Goal: Transaction & Acquisition: Book appointment/travel/reservation

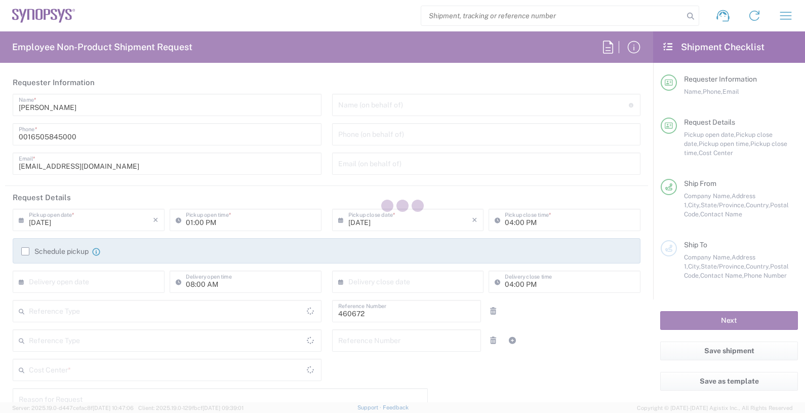
type input "Department"
type input "US01, FIN, Distri 460672"
type input "Delivered at Place"
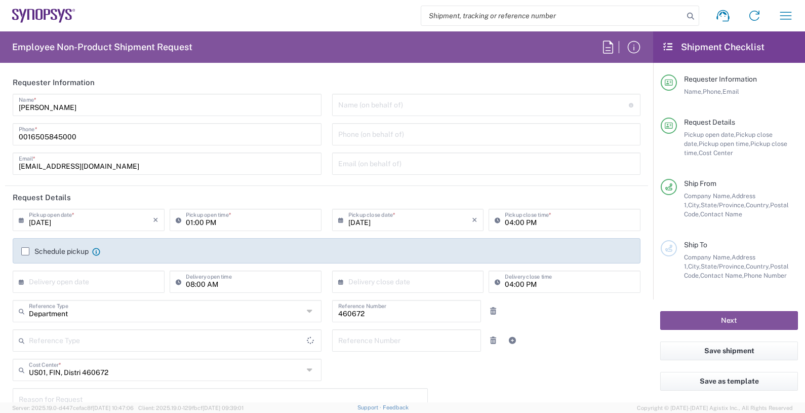
type input "United States"
type input "California"
type input "United States"
type input "Headquarters USSV"
drag, startPoint x: 0, startPoint y: 305, endPoint x: 302, endPoint y: 32, distance: 407.0
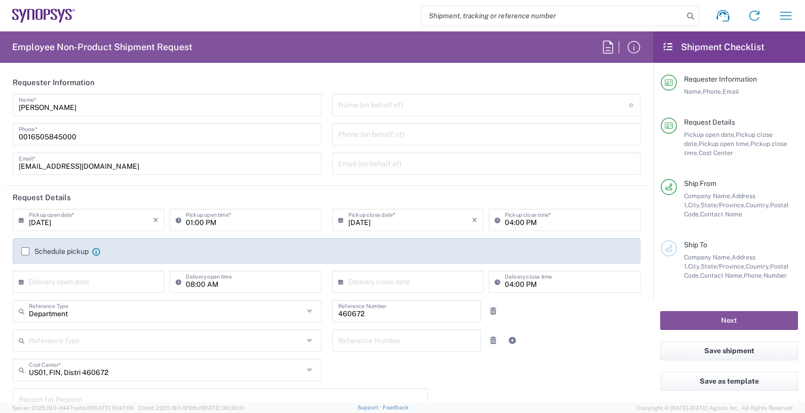
click at [302, 32] on agx-form-header "Employee Non-Product Shipment Request" at bounding box center [326, 46] width 653 height 31
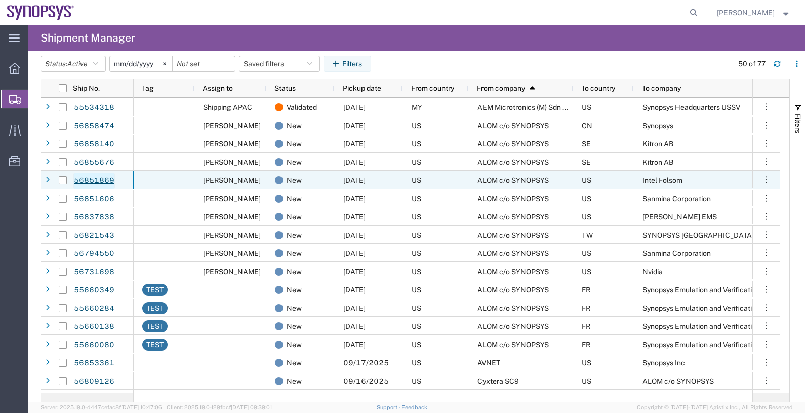
click at [102, 177] on link "56851869" at bounding box center [94, 181] width 42 height 16
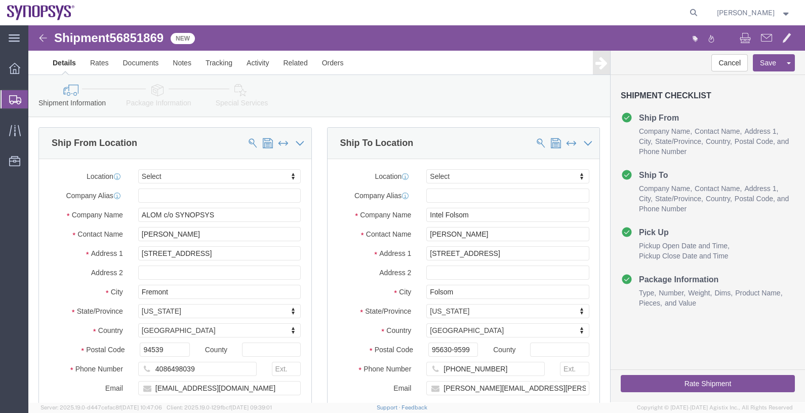
select select
drag, startPoint x: 158, startPoint y: 94, endPoint x: 130, endPoint y: 69, distance: 37.6
click icon
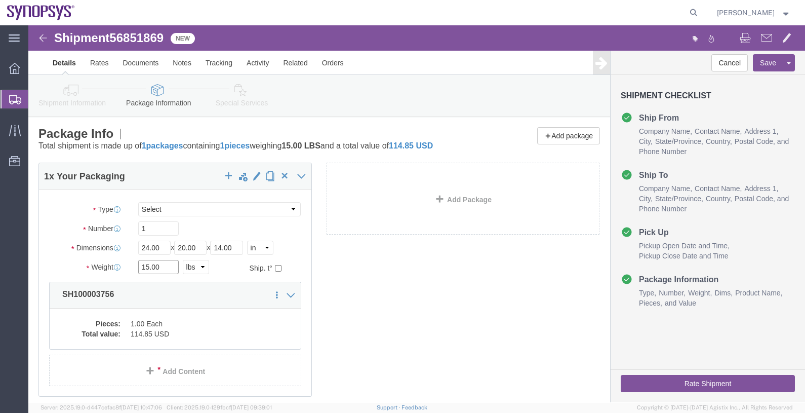
drag, startPoint x: 139, startPoint y: 250, endPoint x: 92, endPoint y: 248, distance: 46.6
click div "Weight 15.00 Select kgs lbs Ship. t°"
type input "7"
drag, startPoint x: 136, startPoint y: 224, endPoint x: 74, endPoint y: 220, distance: 62.4
click div "Dimensions Length 24.00 x Width 20.00 x Height 14.00 Select cm ft in"
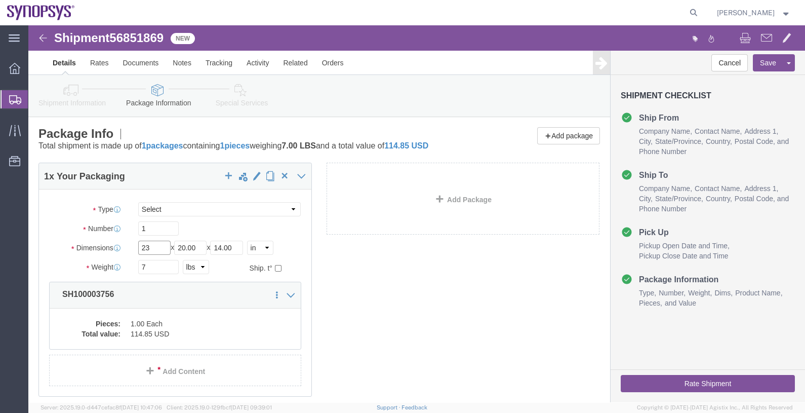
type input "23"
type input "14"
click input "1"
type input "12"
click div "1 x Your Packaging Package Type Select Bale(s) Basket(s) Bolt(s) Bottle(s) Buck…"
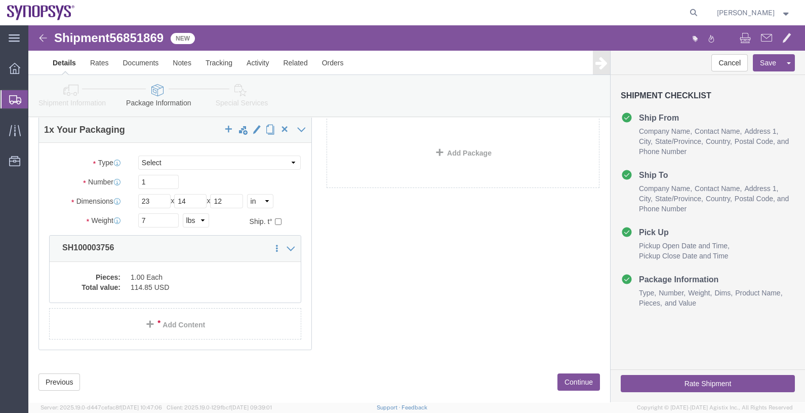
scroll to position [65, 0]
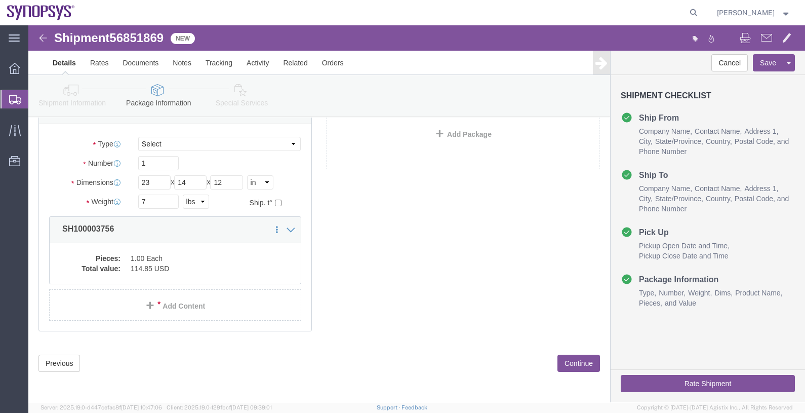
click button "Continue"
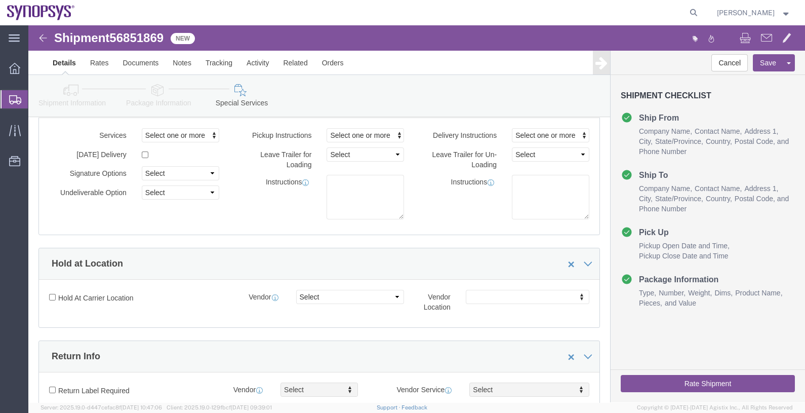
click div "Rate Shipment"
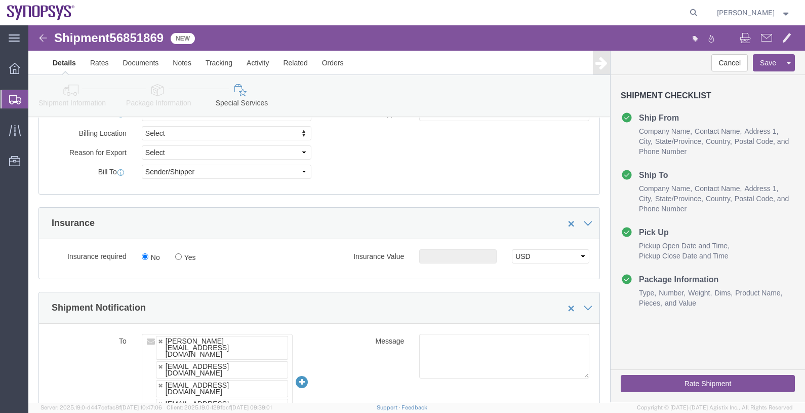
scroll to position [572, 0]
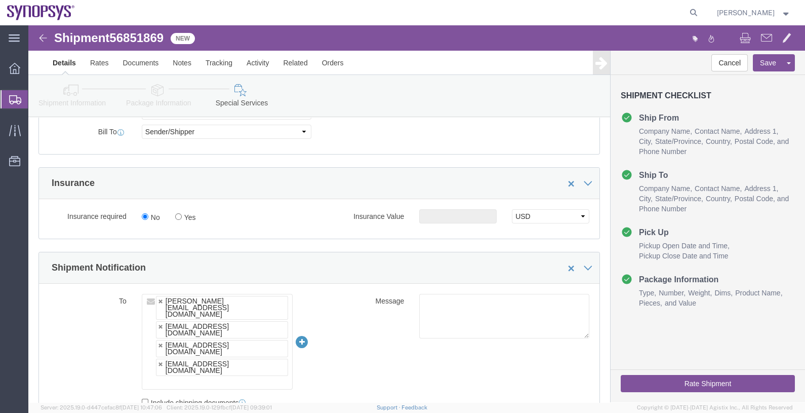
click button "Rate Shipment"
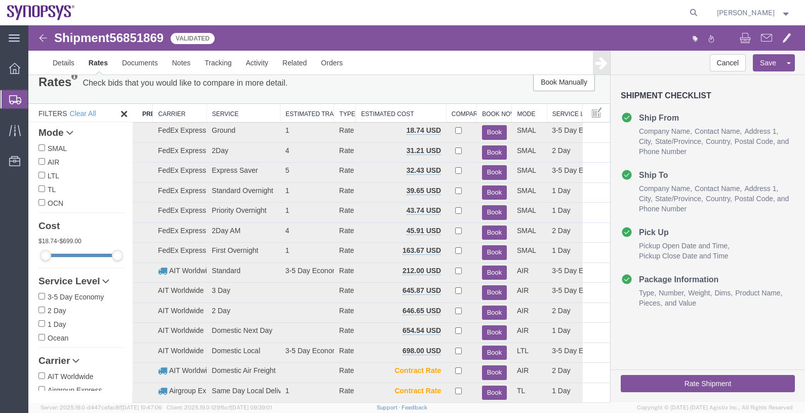
scroll to position [0, 0]
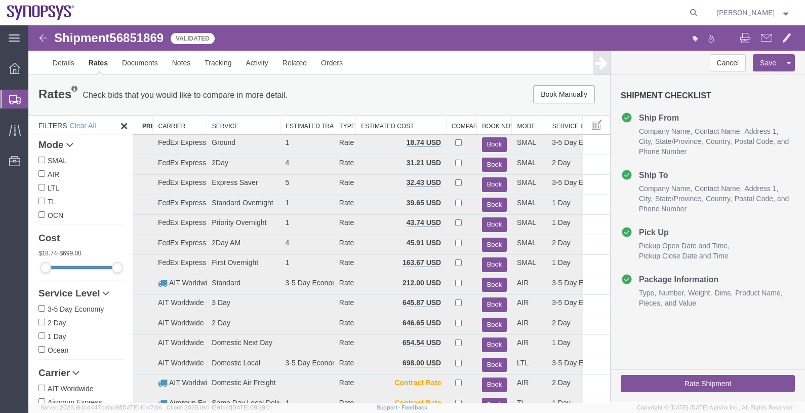
click at [175, 127] on th "Carrier" at bounding box center [180, 125] width 54 height 19
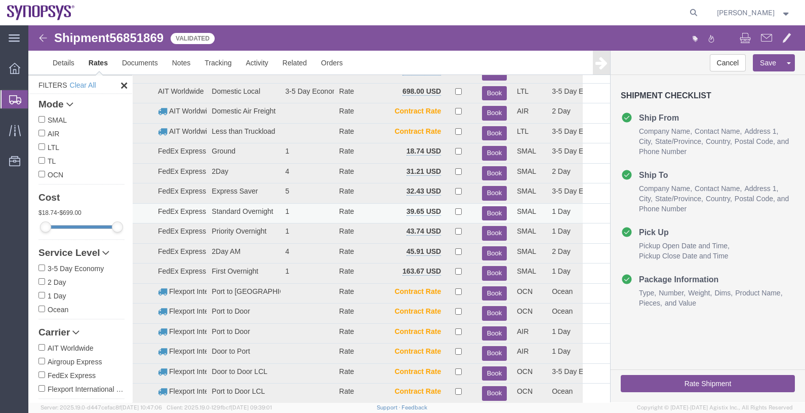
scroll to position [126, 0]
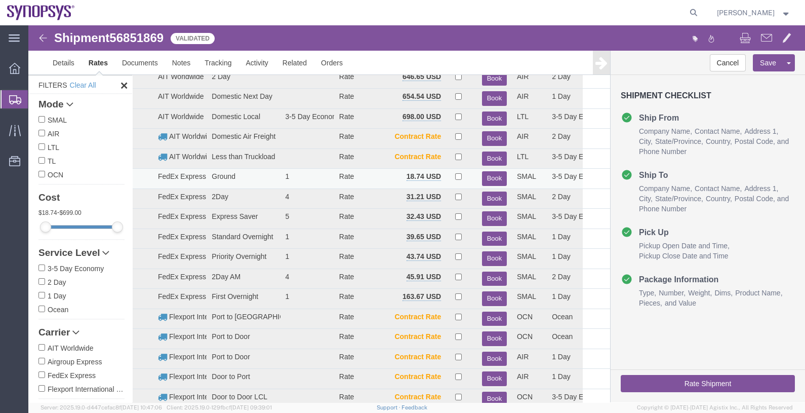
click at [487, 174] on button "Book" at bounding box center [494, 178] width 25 height 15
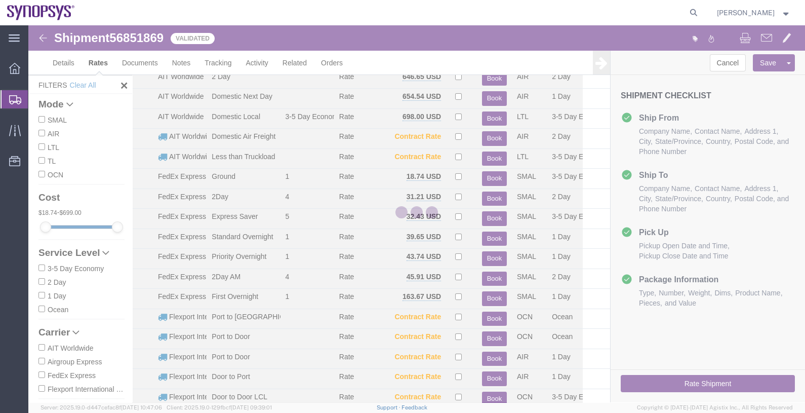
scroll to position [0, 0]
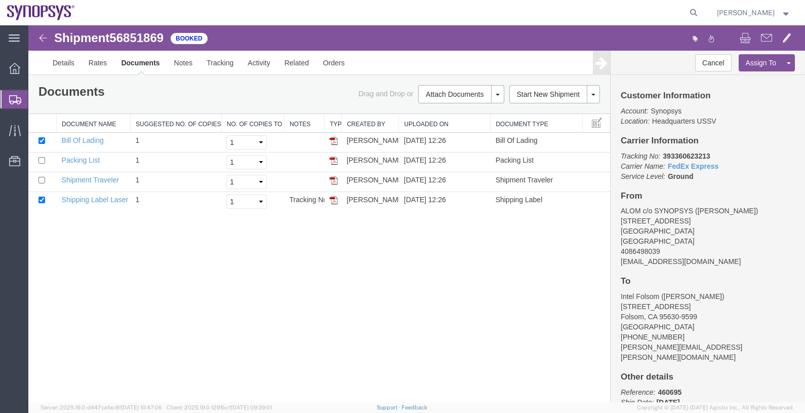
click at [689, 156] on b "393360623213" at bounding box center [686, 156] width 47 height 8
copy b "393360623213"
click at [24, 177] on ul "Overview Shipments Shipment Manager Create Shipment Create from Template Estima…" at bounding box center [14, 120] width 28 height 124
click at [301, 238] on div "Shipment 56851869 4 of 4 Booked Details Rates Documents Notes Tracking Activity…" at bounding box center [416, 213] width 777 height 377
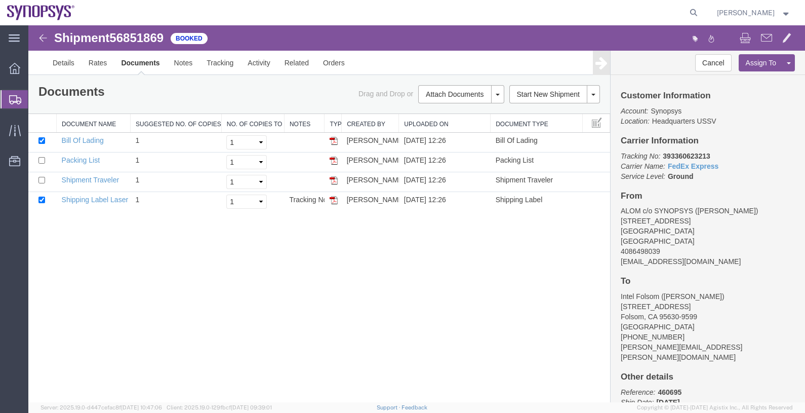
drag, startPoint x: 367, startPoint y: 408, endPoint x: 20, endPoint y: 99, distance: 464.1
click at [20, 99] on icon at bounding box center [15, 99] width 12 height 9
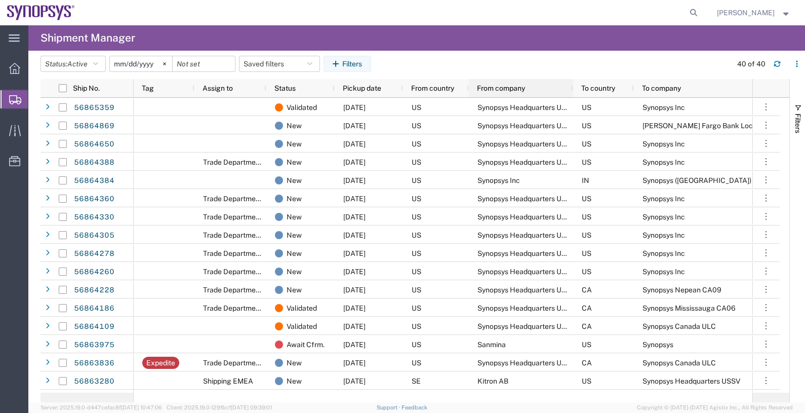
click at [496, 91] on span "From company" at bounding box center [501, 88] width 48 height 8
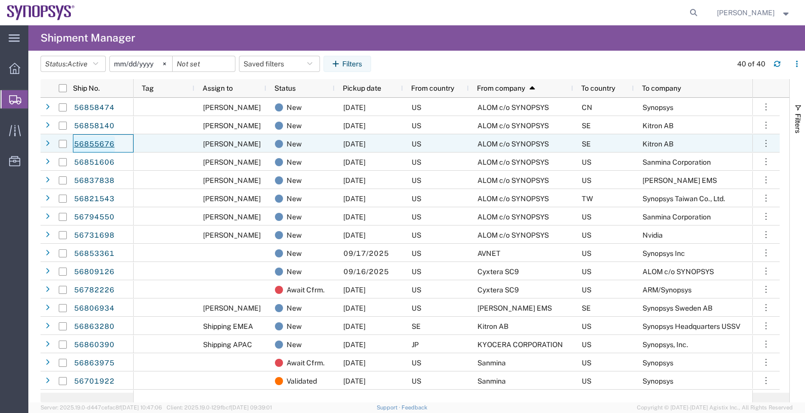
click at [108, 142] on link "56855676" at bounding box center [94, 144] width 42 height 16
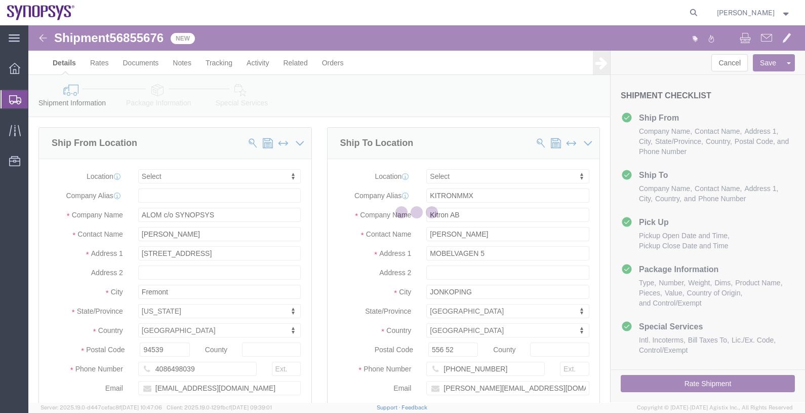
select select
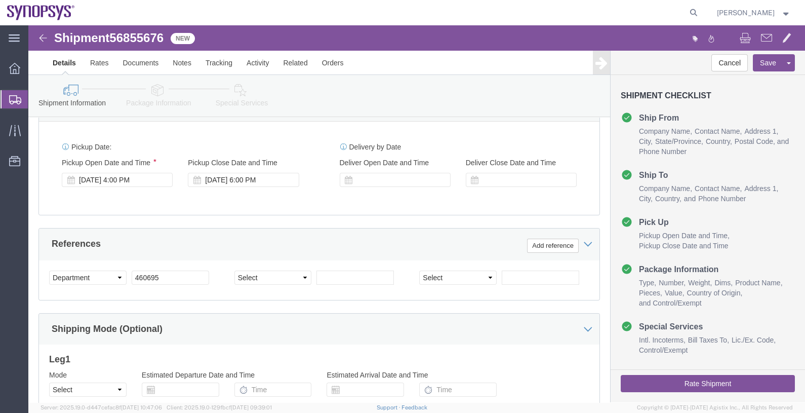
scroll to position [501, 0]
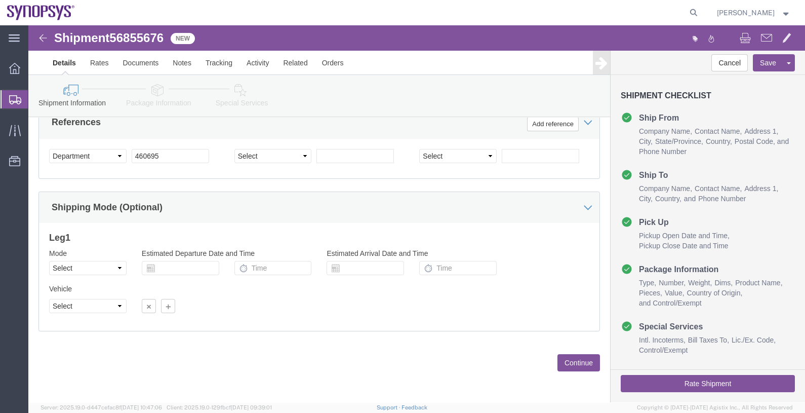
click button "Continue"
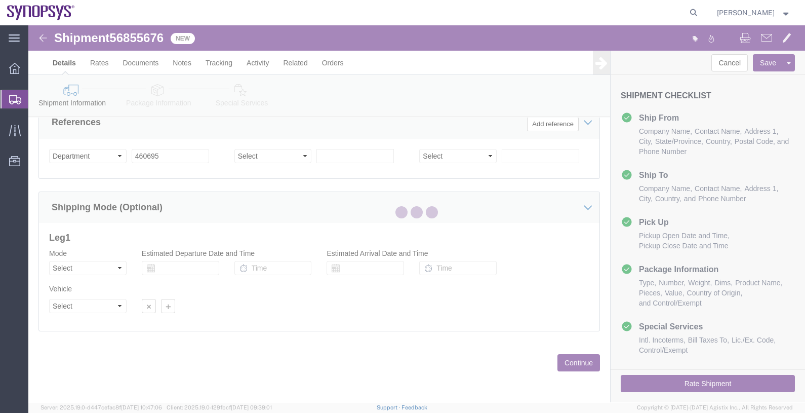
scroll to position [36, 0]
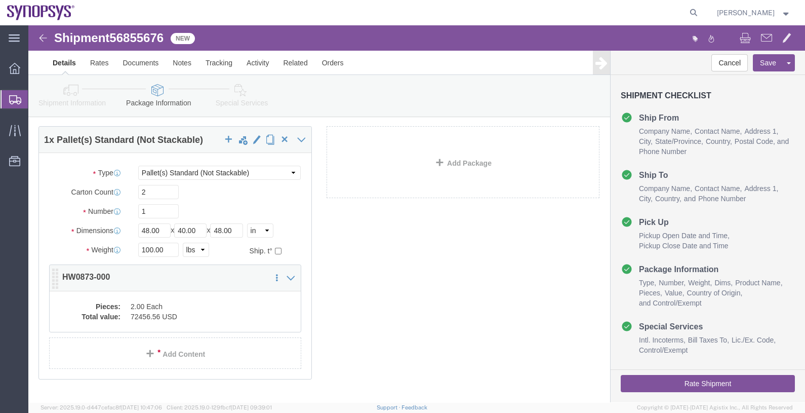
click dd "2.00 Each"
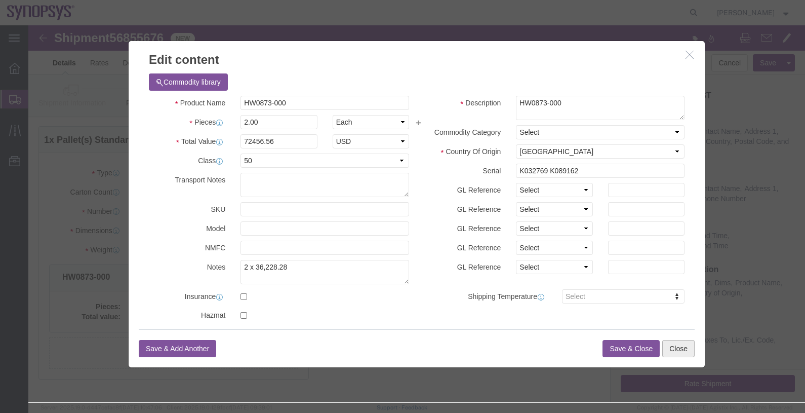
click button "Close"
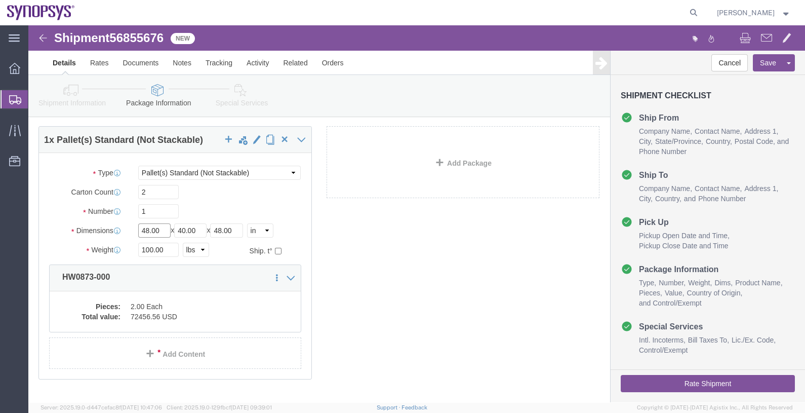
click div "Dimensions Length 48.00 x Width 40.00 x Height 48.00 Select cm ft in"
type input "32"
type input "48"
type input "35"
type input "172"
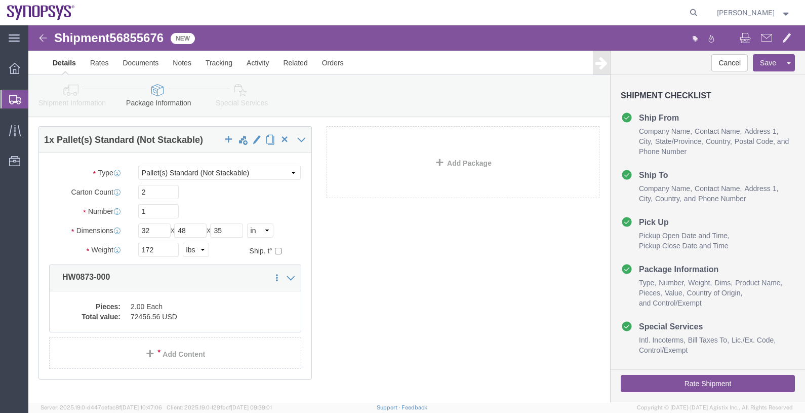
click div "1 x Pallet(s) Standard (Not Stackable) Package Type Select Bale(s) Basket(s) Bo…"
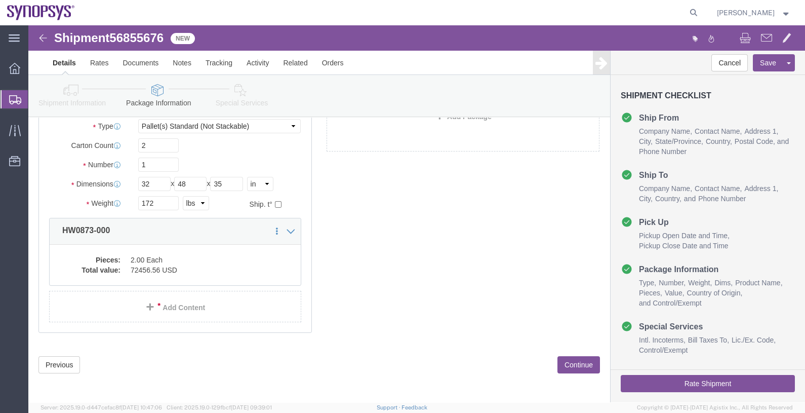
scroll to position [95, 0]
click button "Continue"
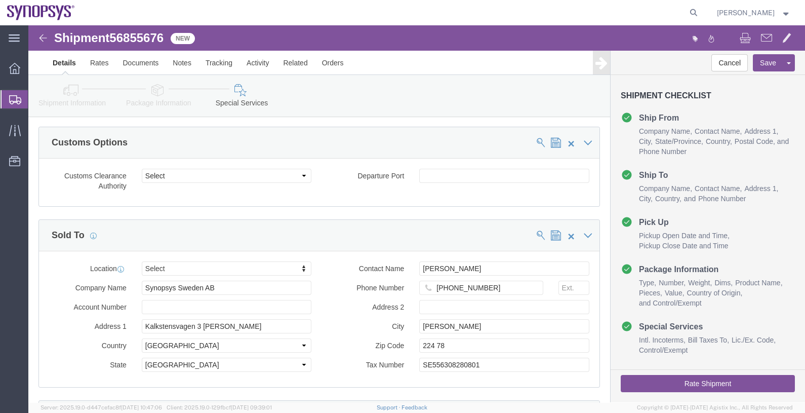
scroll to position [1170, 0]
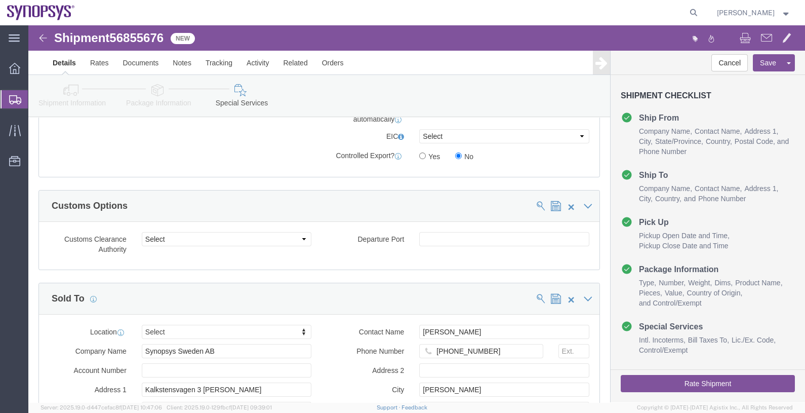
click button "Rate Shipment"
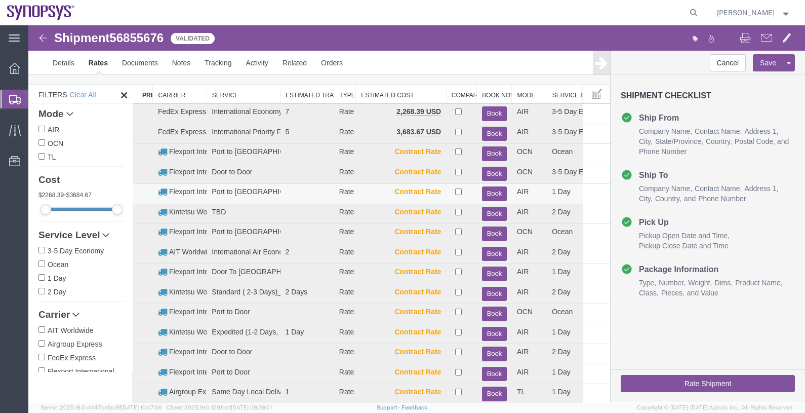
scroll to position [0, 0]
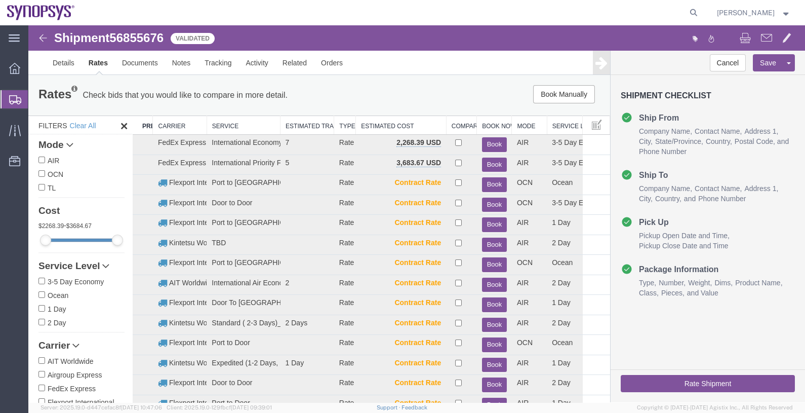
click at [186, 124] on th "Carrier" at bounding box center [180, 125] width 54 height 19
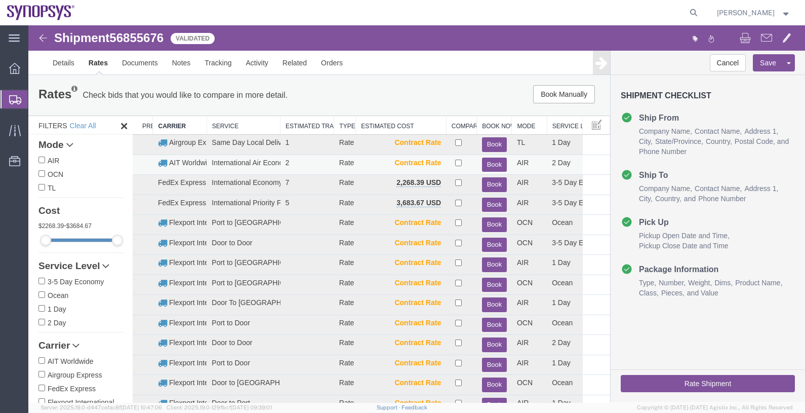
click at [491, 165] on button "Book" at bounding box center [494, 165] width 25 height 15
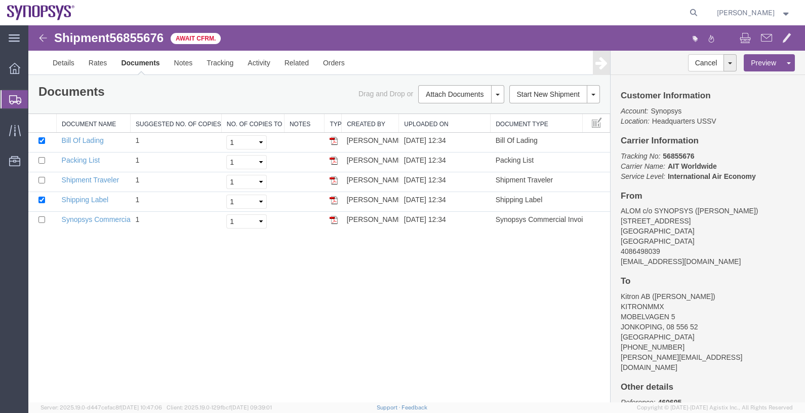
click at [36, 100] on span "Shipments" at bounding box center [32, 99] width 8 height 20
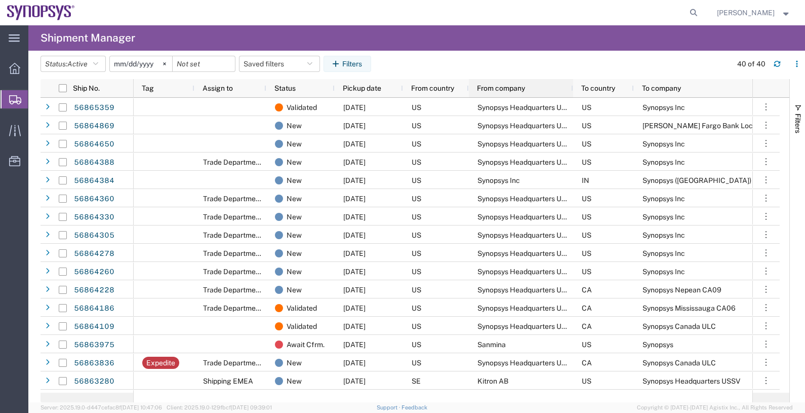
click at [491, 85] on span "From company" at bounding box center [501, 88] width 48 height 8
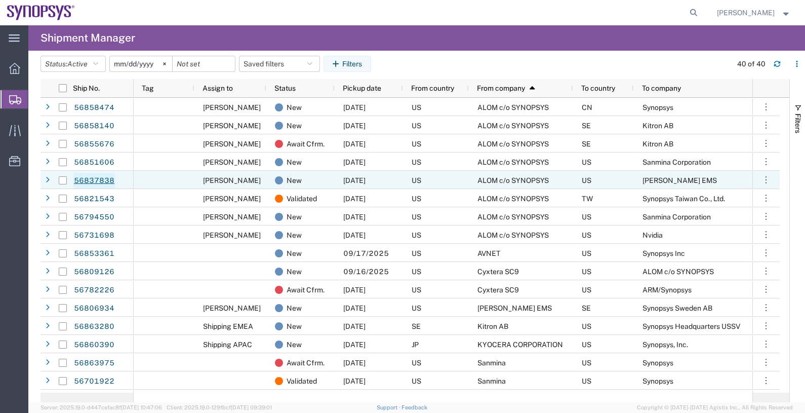
click at [102, 180] on link "56837838" at bounding box center [94, 181] width 42 height 16
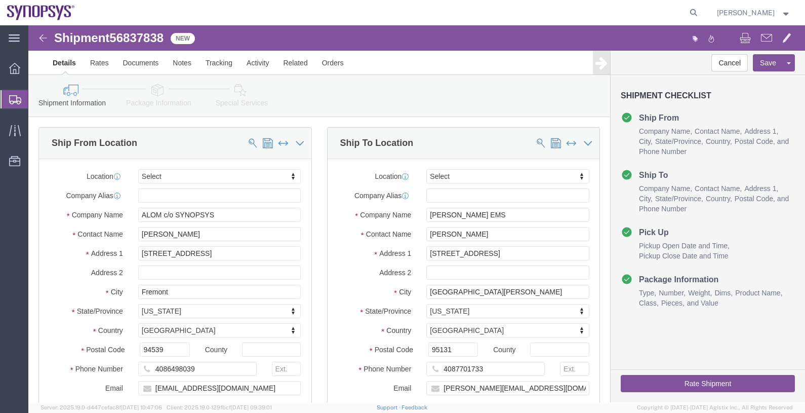
select select
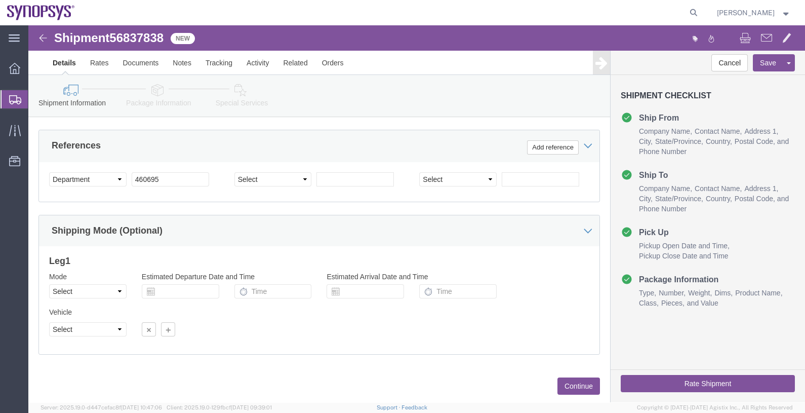
scroll to position [501, 0]
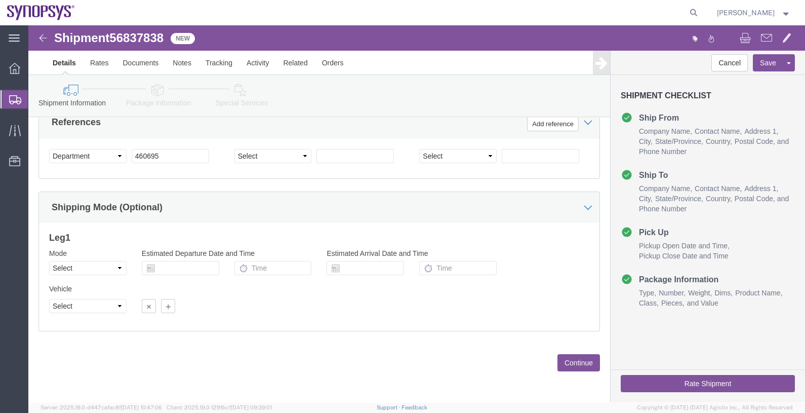
click button "Continue"
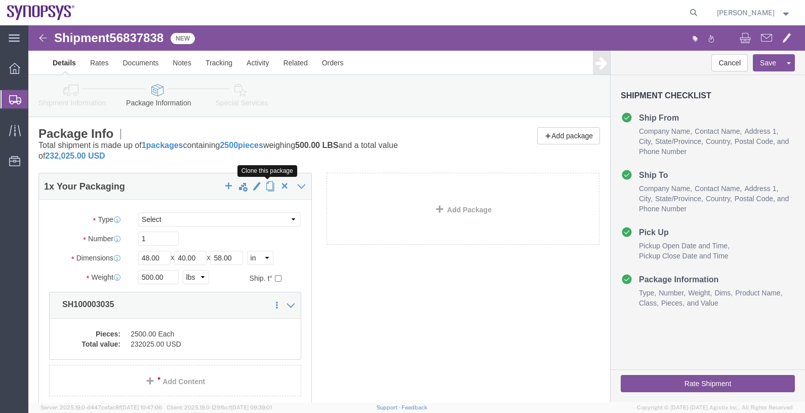
click span "button"
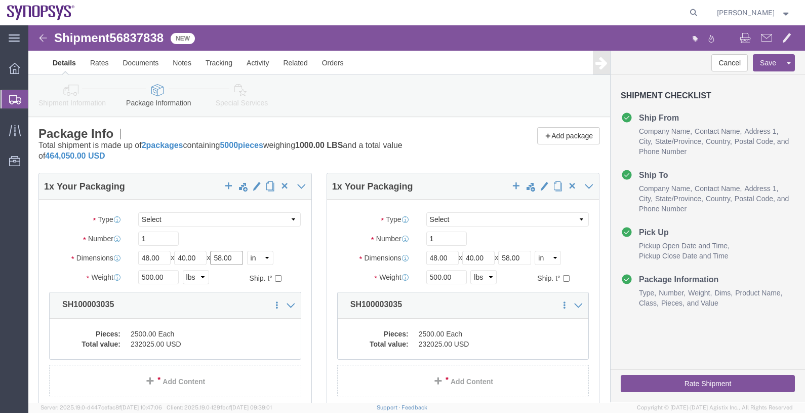
drag, startPoint x: 215, startPoint y: 230, endPoint x: 194, endPoint y: 229, distance: 20.8
click input "58.00"
type input "53"
drag, startPoint x: 498, startPoint y: 229, endPoint x: 478, endPoint y: 235, distance: 21.3
click input "58.00"
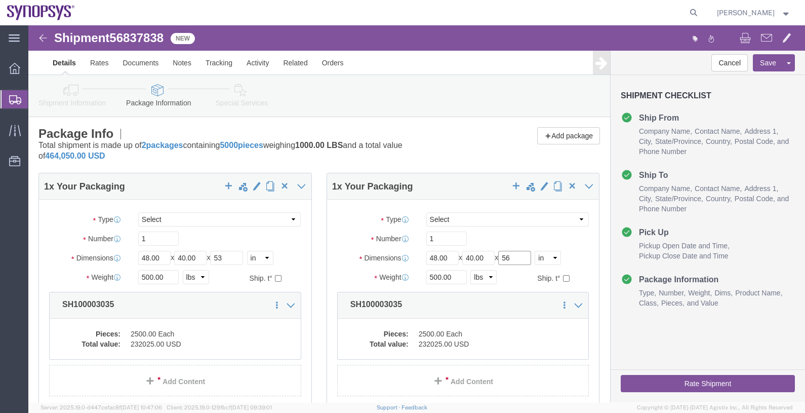
type input "56"
drag, startPoint x: 136, startPoint y: 251, endPoint x: 70, endPoint y: 251, distance: 66.3
click div "Weight 500.00 Select kgs lbs Ship. t°"
type input "372"
drag, startPoint x: 413, startPoint y: 253, endPoint x: 361, endPoint y: 252, distance: 52.7
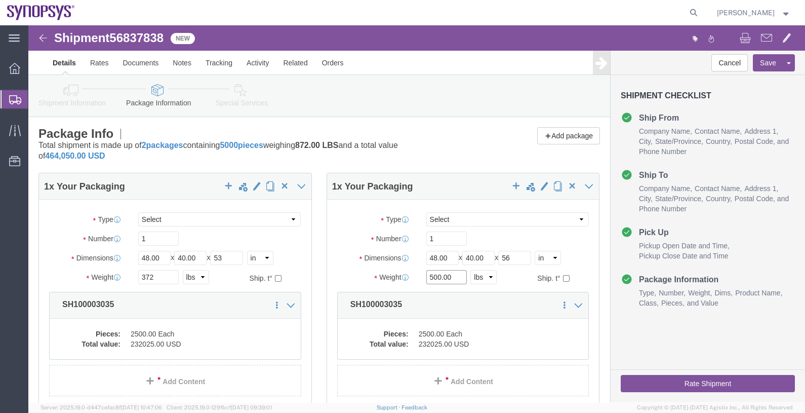
click div "Weight 500.00 Select kgs lbs Ship. t°"
type input "492"
click dd "2500.00 Each"
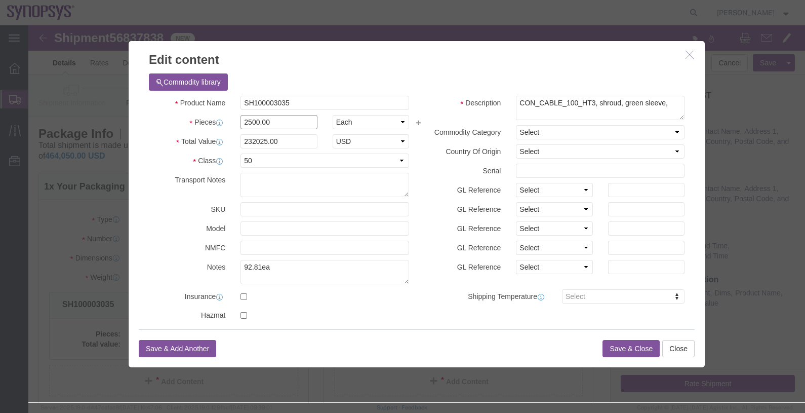
drag, startPoint x: 244, startPoint y: 95, endPoint x: 171, endPoint y: 88, distance: 73.3
click div "Pieces 2500.00 Select Bag Barrels 100Board Feet Bottle Box Blister Pack Carats …"
type input "1100"
type input "102091"
click button "Save & Close"
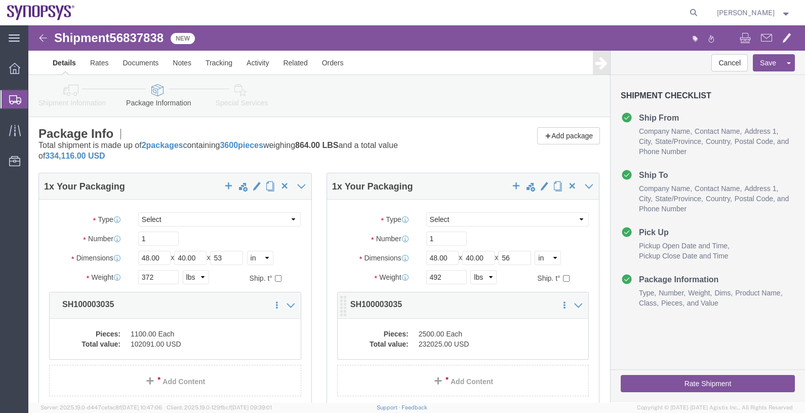
click dd "232025.00 USD"
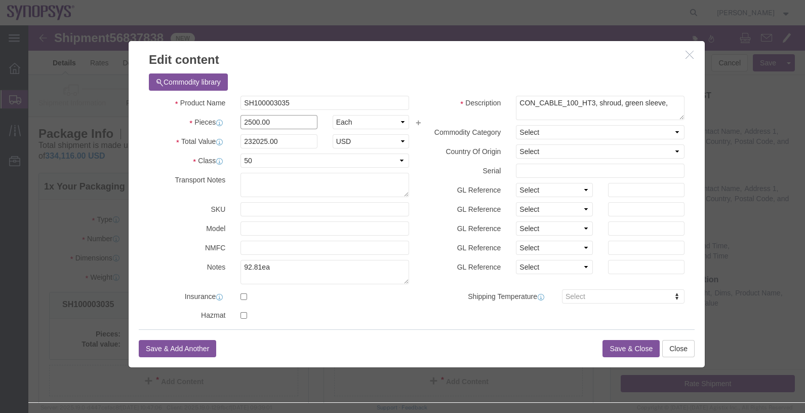
drag, startPoint x: 240, startPoint y: 94, endPoint x: 202, endPoint y: 90, distance: 38.2
click div "2500.00"
type input "1400"
type input "129934"
click button "Save & Close"
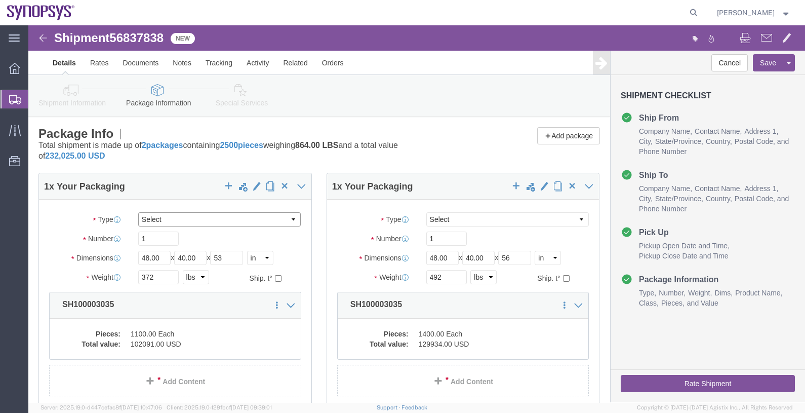
click select "Select Bale(s) Basket(s) Bolt(s) Bottle(s) Buckets Bulk Bundle(s) Can(s) Cardbo…"
select select "PSNS"
click select "Select Bale(s) Basket(s) Bolt(s) Bottle(s) Buckets Bulk Bundle(s) Can(s) Cardbo…"
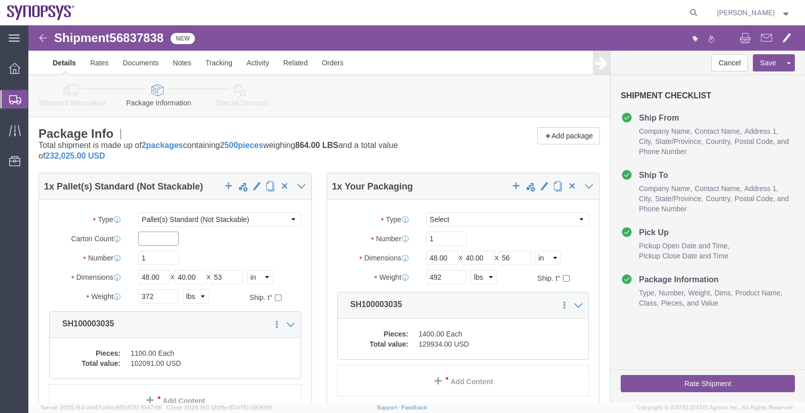
click input "text"
type input "22"
click select "Select Bale(s) Basket(s) Bolt(s) Bottle(s) Buckets Bulk Bundle(s) Can(s) Cardbo…"
select select "PSNS"
click select "Select Bale(s) Basket(s) Bolt(s) Bottle(s) Buckets Bulk Bundle(s) Can(s) Cardbo…"
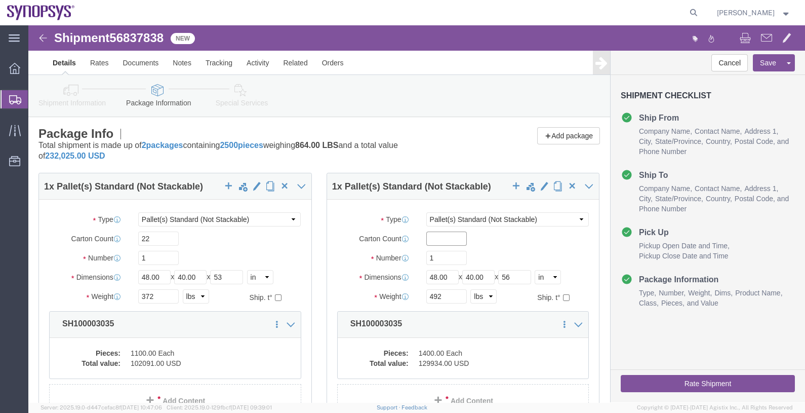
click input "text"
type input "28"
click div "Package Info Total shipment is made up of 2 packages containing 2500 pieces wei…"
click button "Save"
click link "Documents"
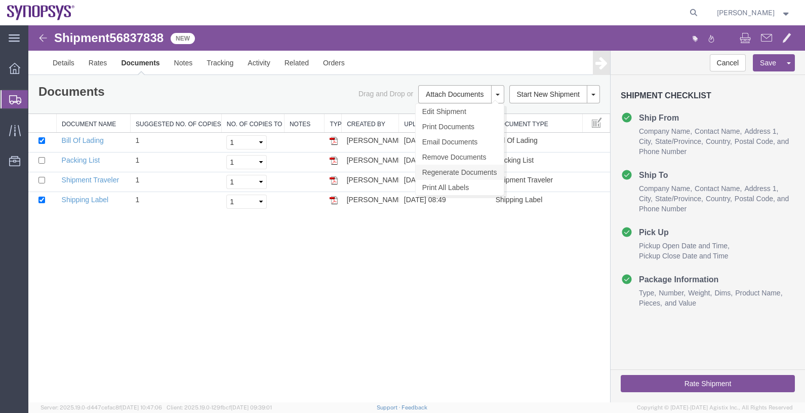
click at [464, 167] on link "Regenerate Documents" at bounding box center [460, 172] width 88 height 15
click at [706, 383] on button "Rate Shipment" at bounding box center [708, 383] width 174 height 17
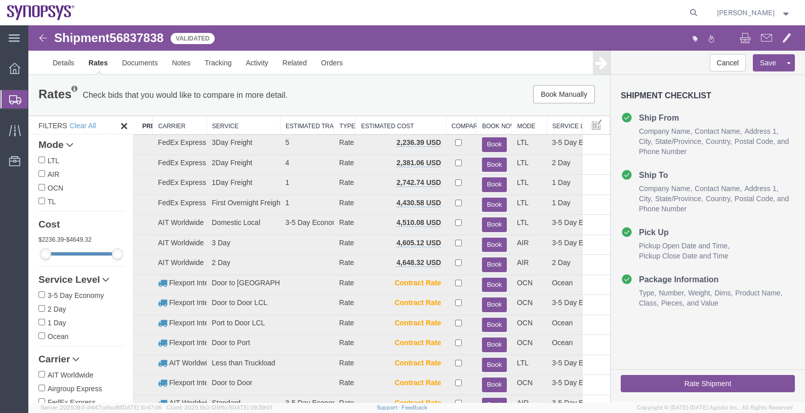
click at [175, 127] on th "Carrier" at bounding box center [180, 125] width 54 height 19
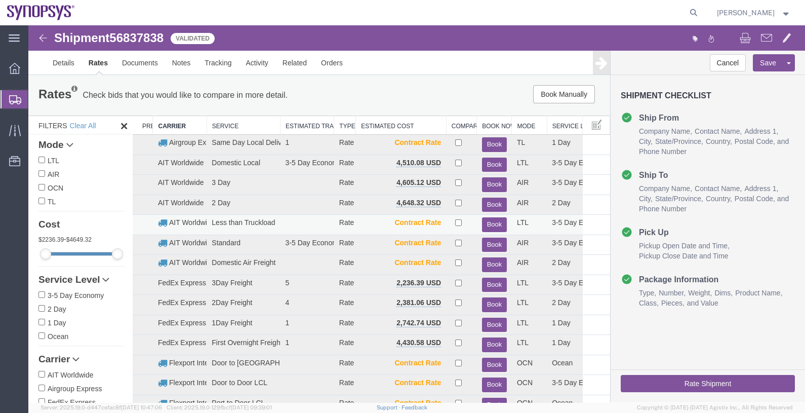
click at [490, 221] on button "Book" at bounding box center [494, 224] width 25 height 15
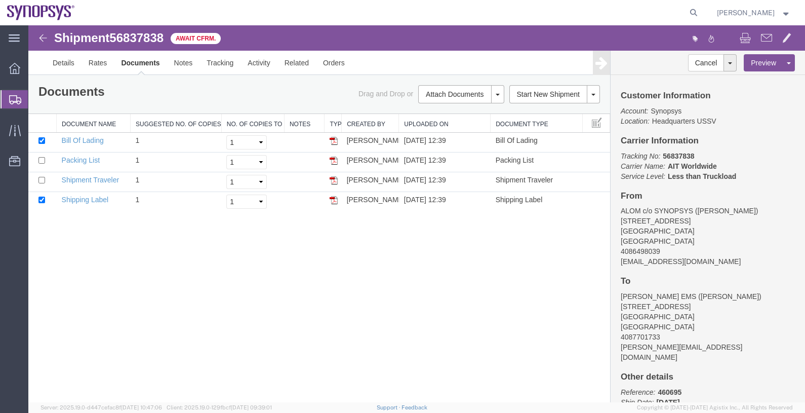
click at [36, 100] on span "Shipments" at bounding box center [32, 99] width 8 height 20
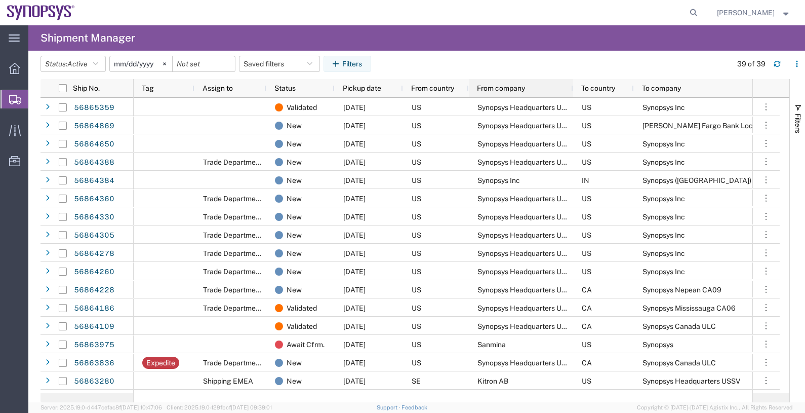
click at [513, 93] on div "From company" at bounding box center [523, 88] width 92 height 13
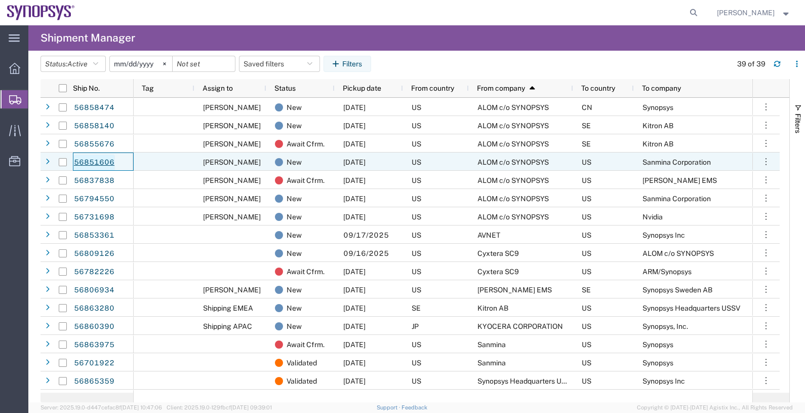
click at [90, 163] on link "56851606" at bounding box center [94, 162] width 42 height 16
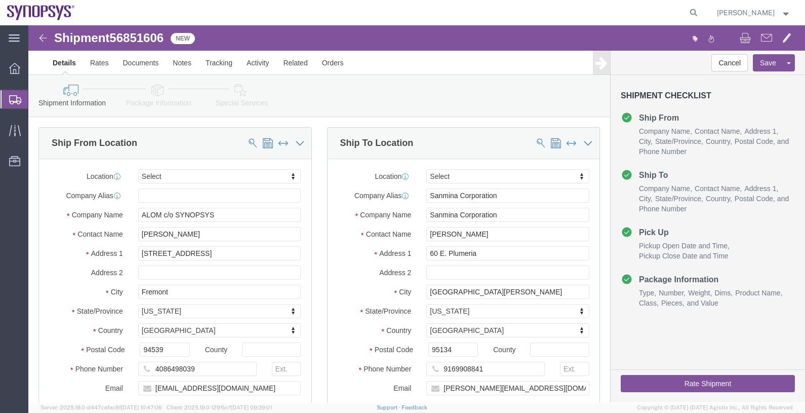
select select
click at [36, 99] on span "Shipments" at bounding box center [32, 99] width 8 height 20
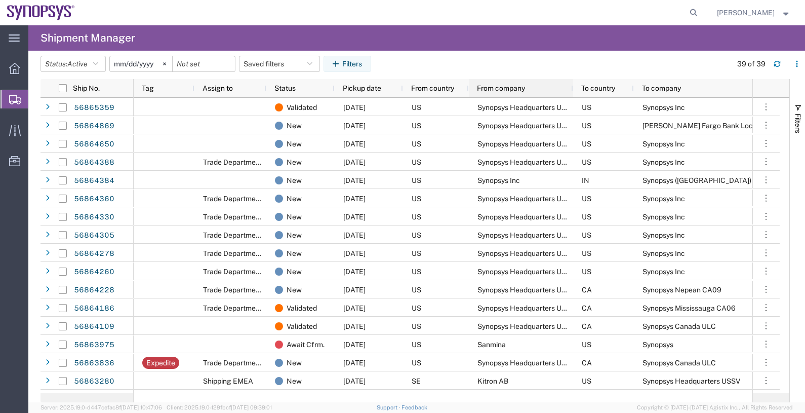
click at [486, 91] on span "From company" at bounding box center [501, 88] width 48 height 8
